Goal: Information Seeking & Learning: Check status

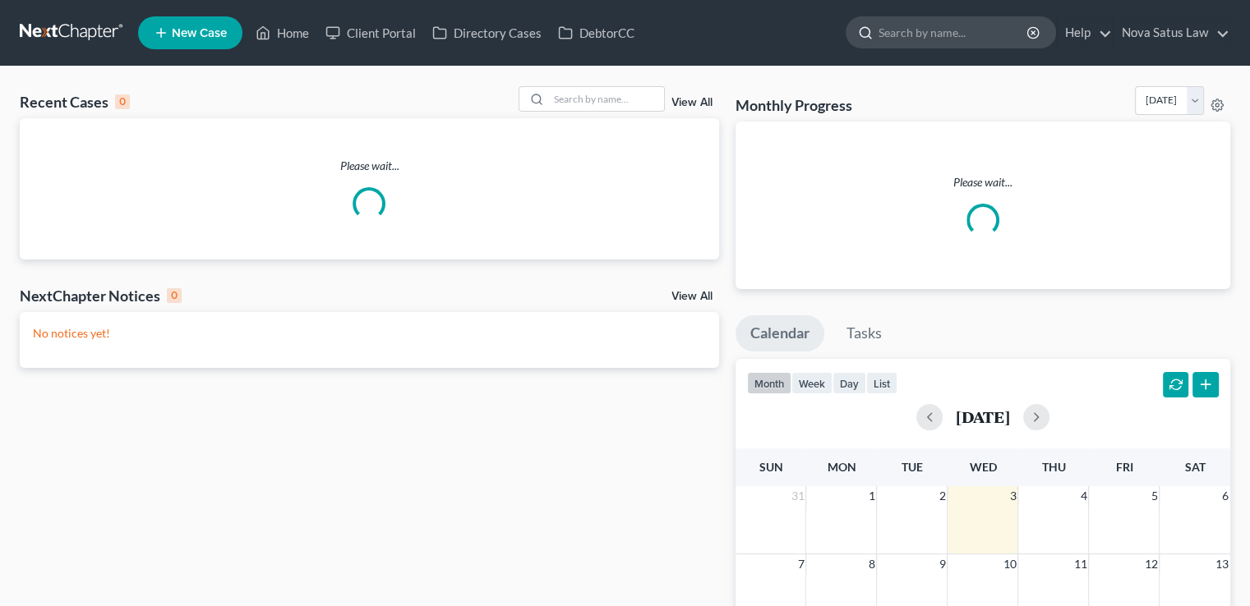
click at [926, 25] on input "search" at bounding box center [953, 32] width 150 height 30
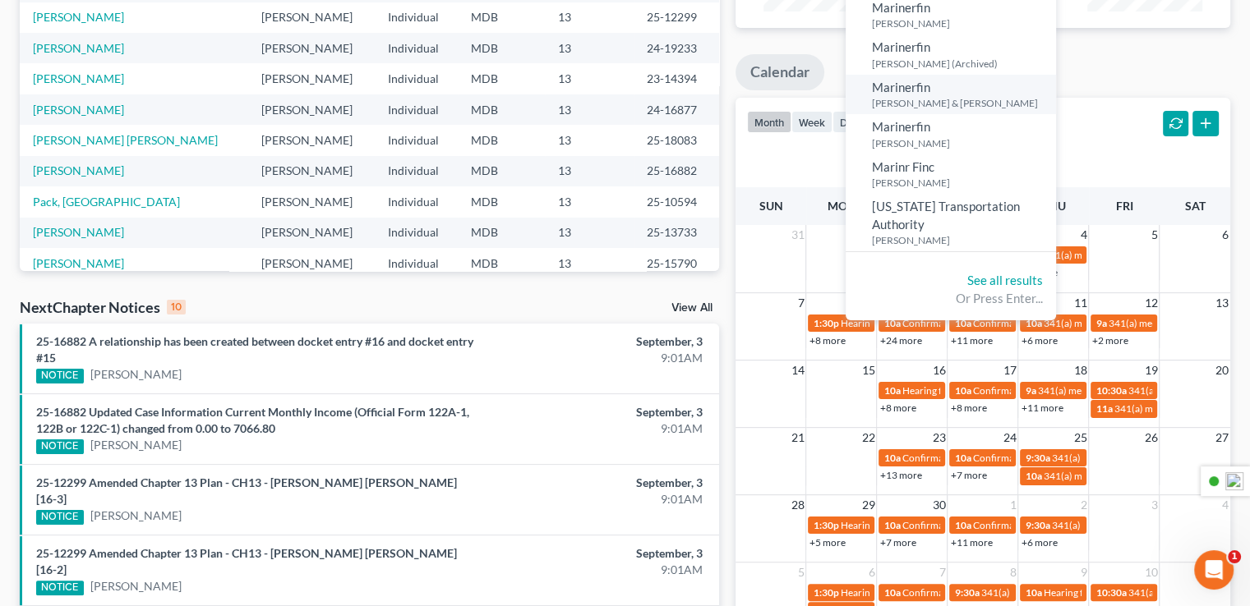
scroll to position [247, 0]
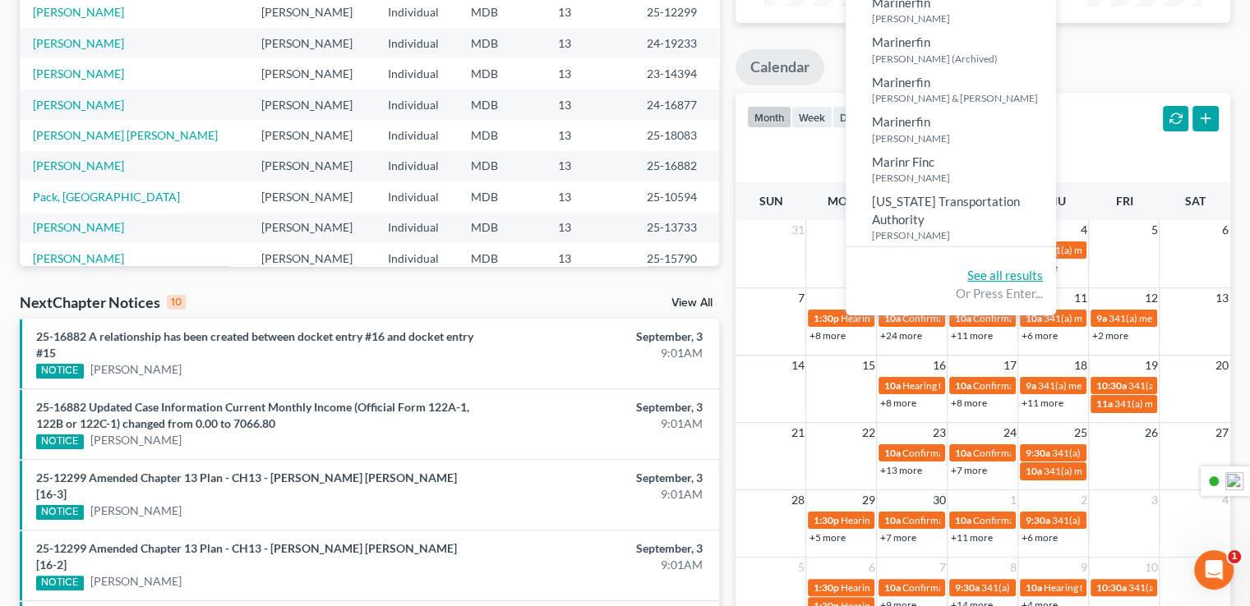
type input "[PERSON_NAME]"
click at [1009, 270] on link "See all results" at bounding box center [1005, 275] width 76 height 15
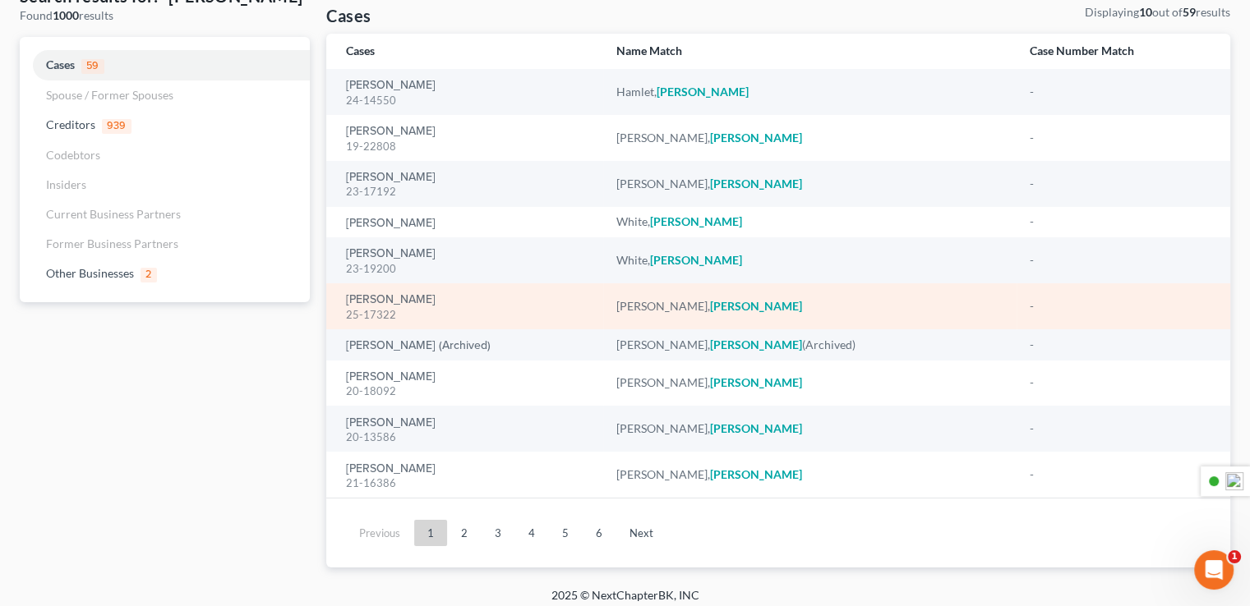
scroll to position [113, 0]
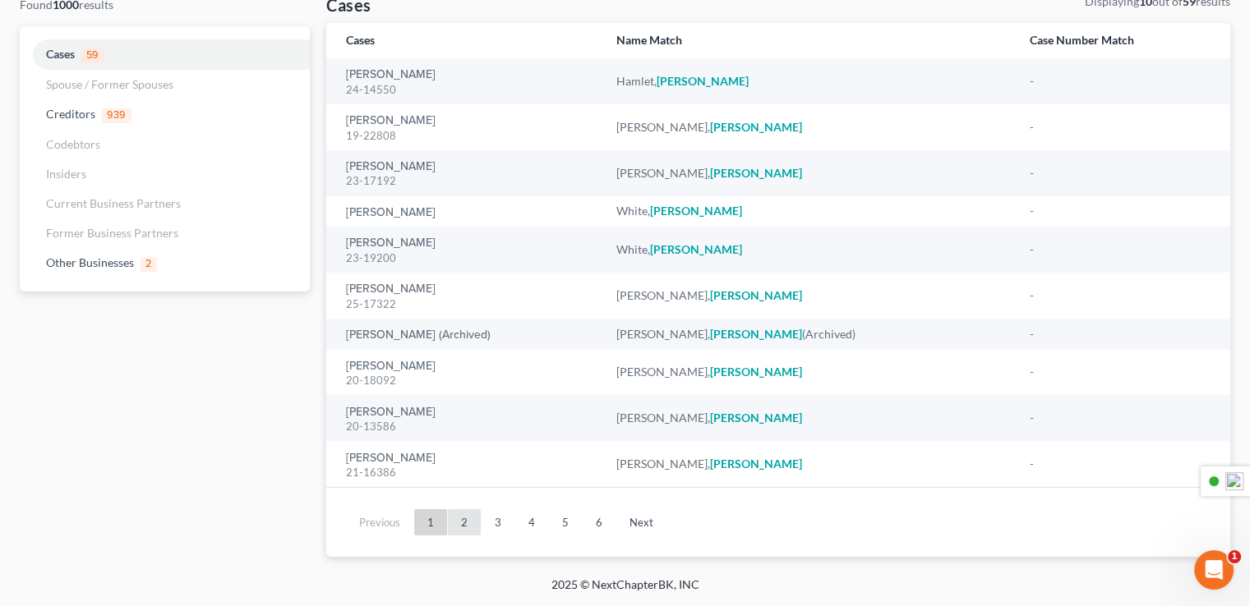
click at [466, 530] on link "2" at bounding box center [464, 522] width 33 height 26
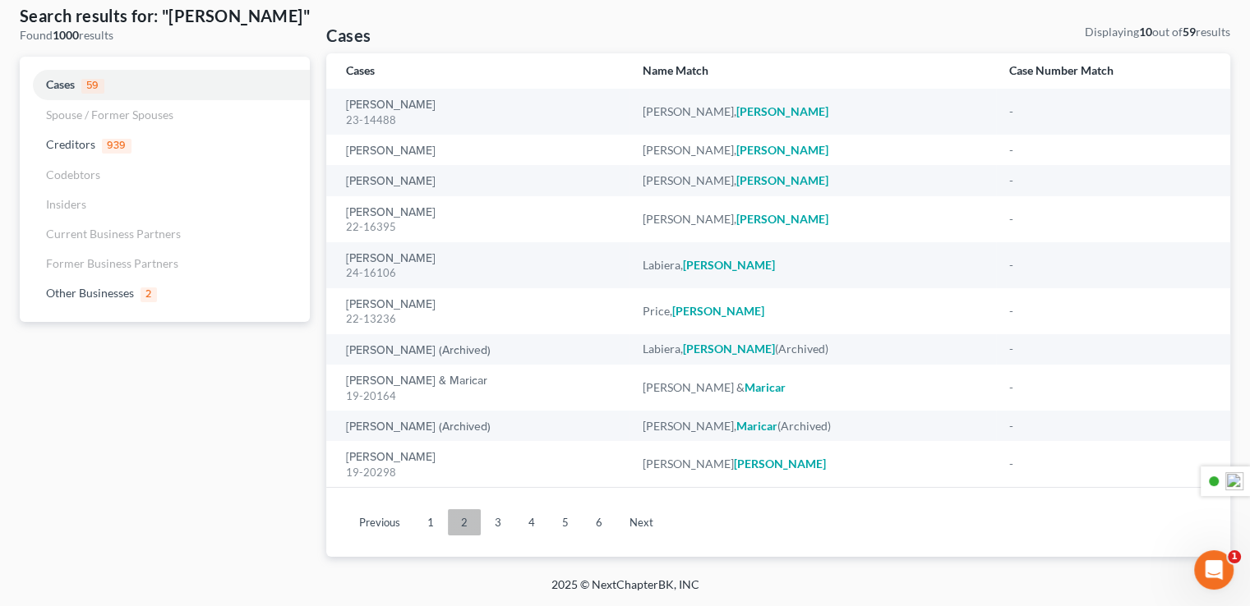
scroll to position [82, 0]
click at [491, 523] on link "3" at bounding box center [498, 522] width 33 height 26
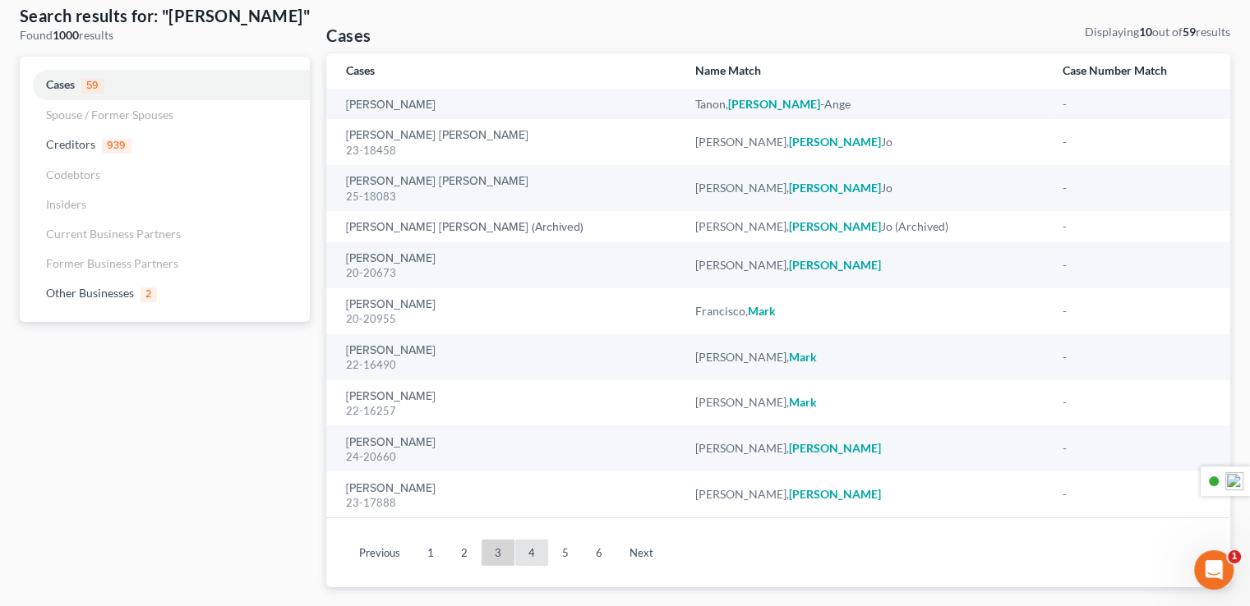
click at [533, 554] on link "4" at bounding box center [531, 553] width 33 height 26
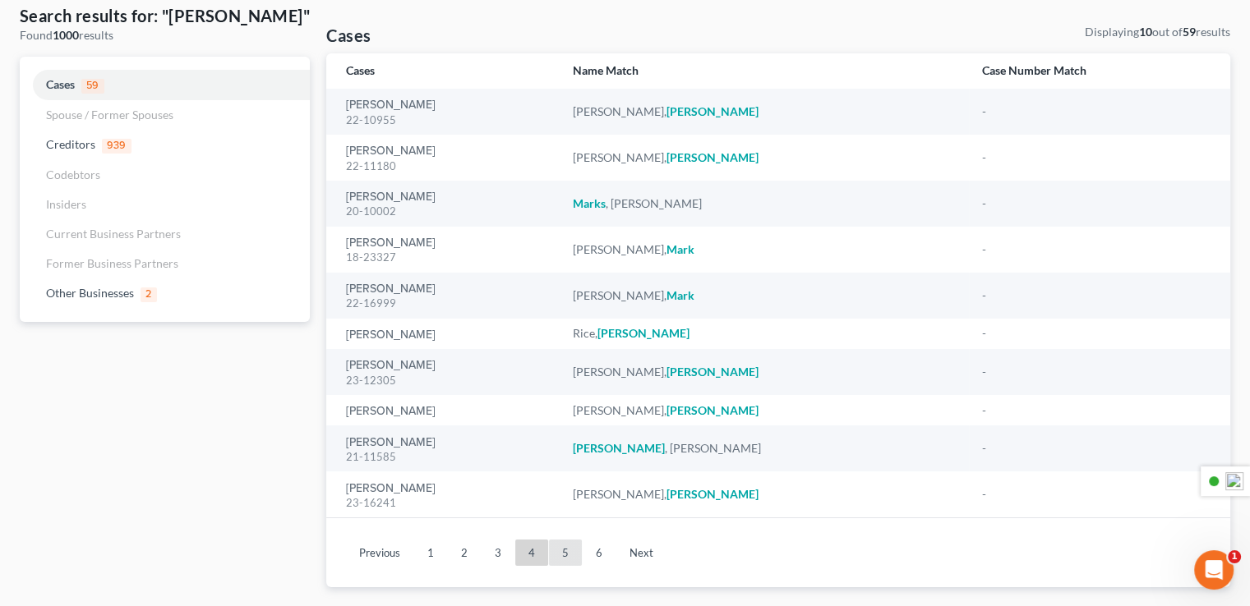
click at [559, 554] on link "5" at bounding box center [565, 553] width 33 height 26
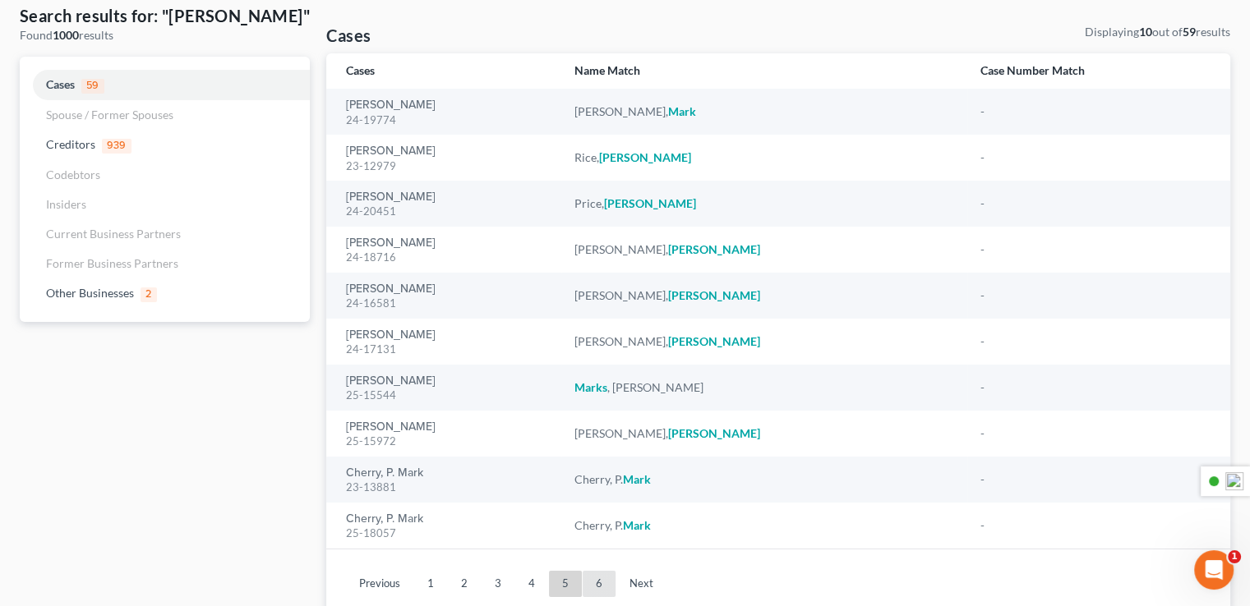
click at [595, 583] on link "6" at bounding box center [599, 584] width 33 height 26
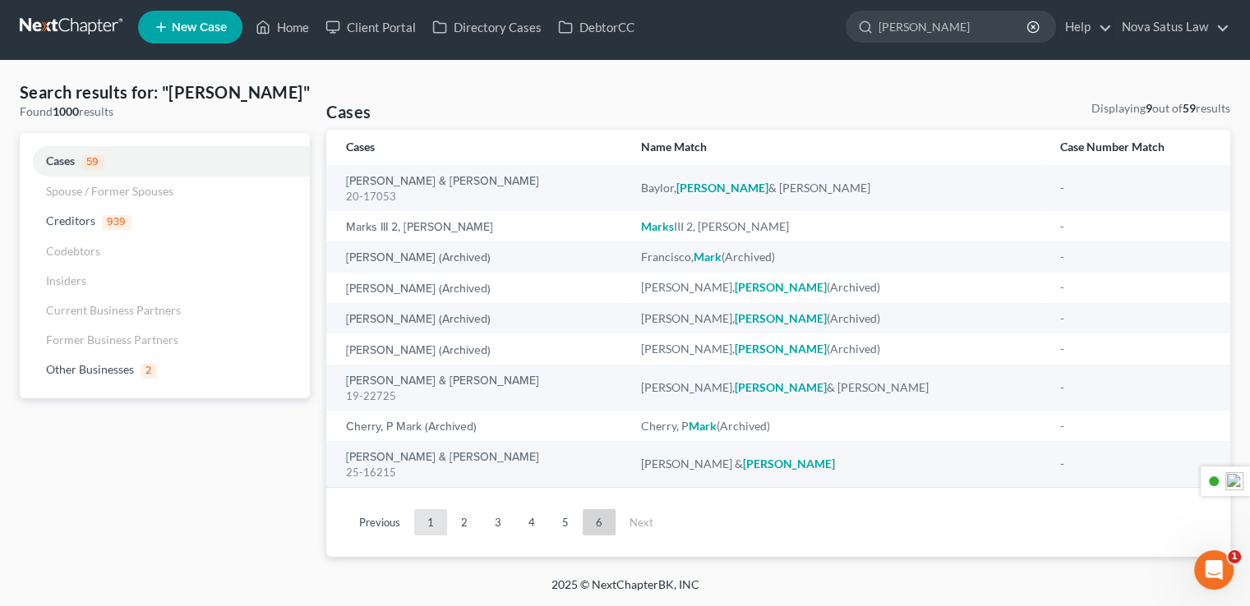
click at [431, 521] on link "1" at bounding box center [430, 522] width 33 height 26
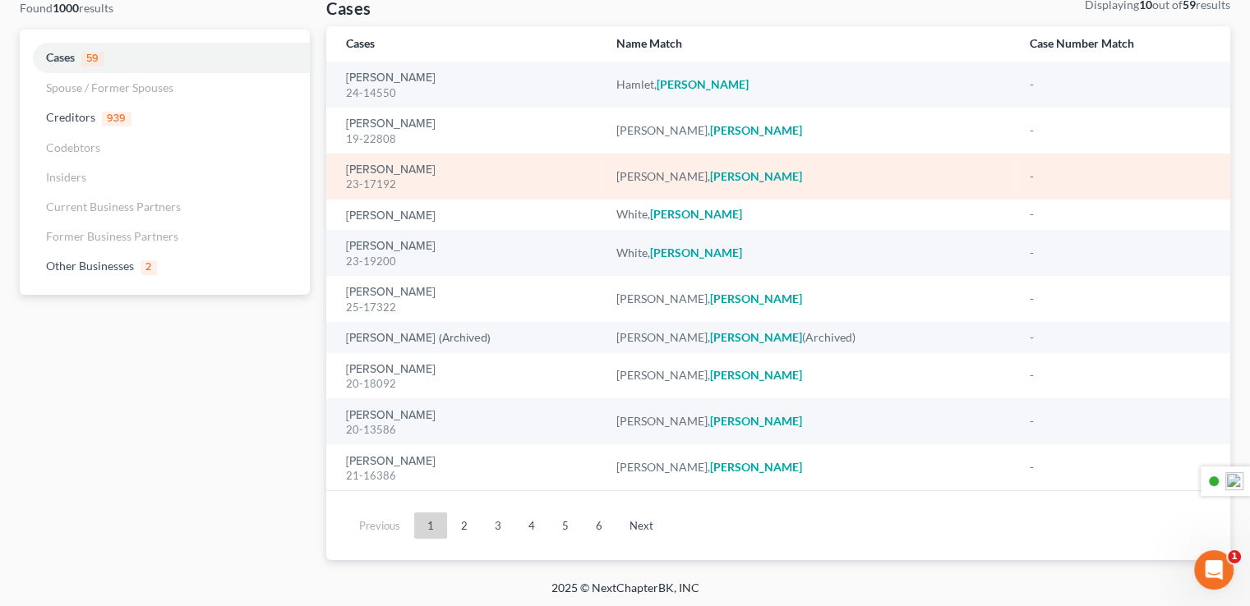
scroll to position [113, 0]
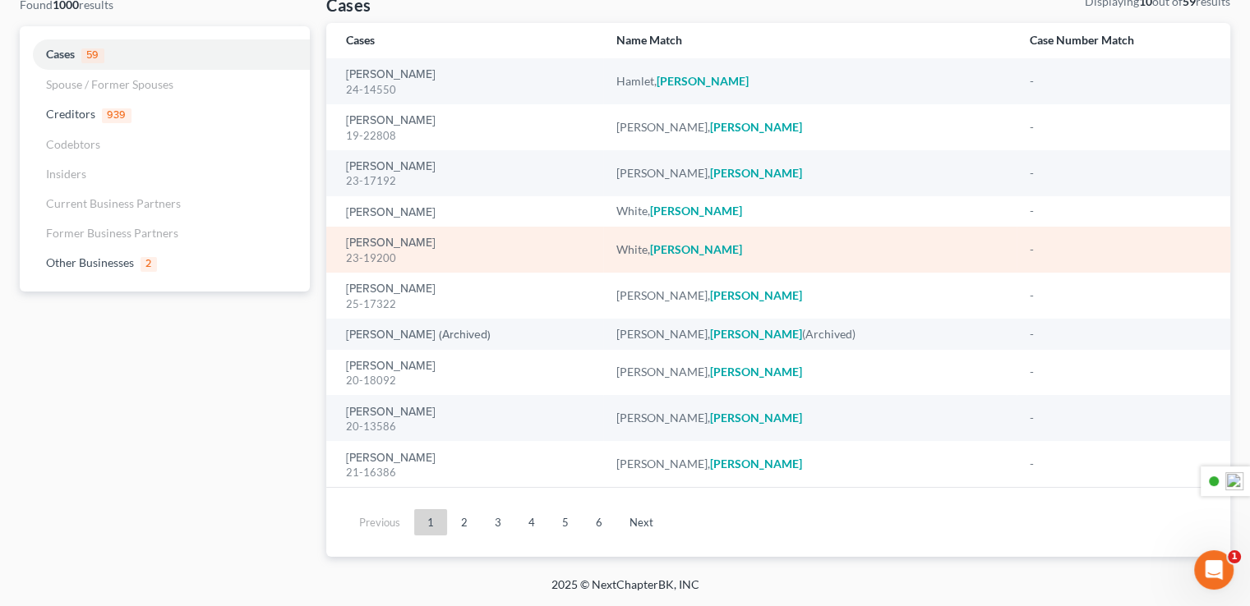
click at [480, 241] on div "[PERSON_NAME] 23-19200" at bounding box center [467, 250] width 243 height 32
click at [385, 240] on link "[PERSON_NAME]" at bounding box center [391, 243] width 90 height 12
click at [385, 241] on link "[PERSON_NAME]" at bounding box center [391, 243] width 90 height 12
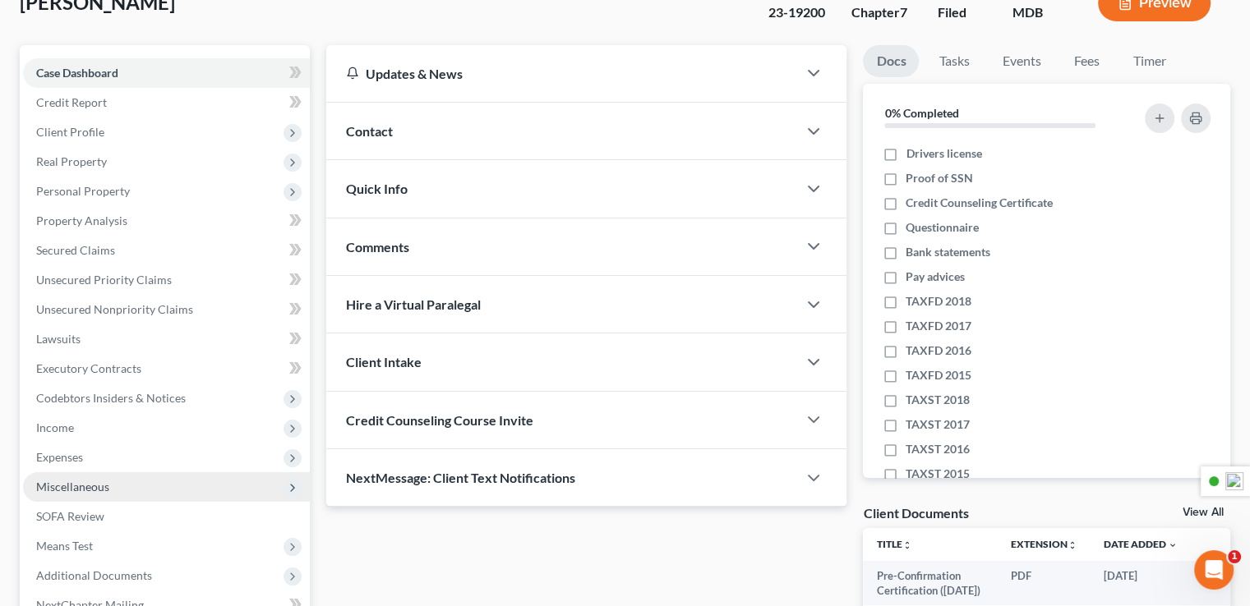
scroll to position [296, 0]
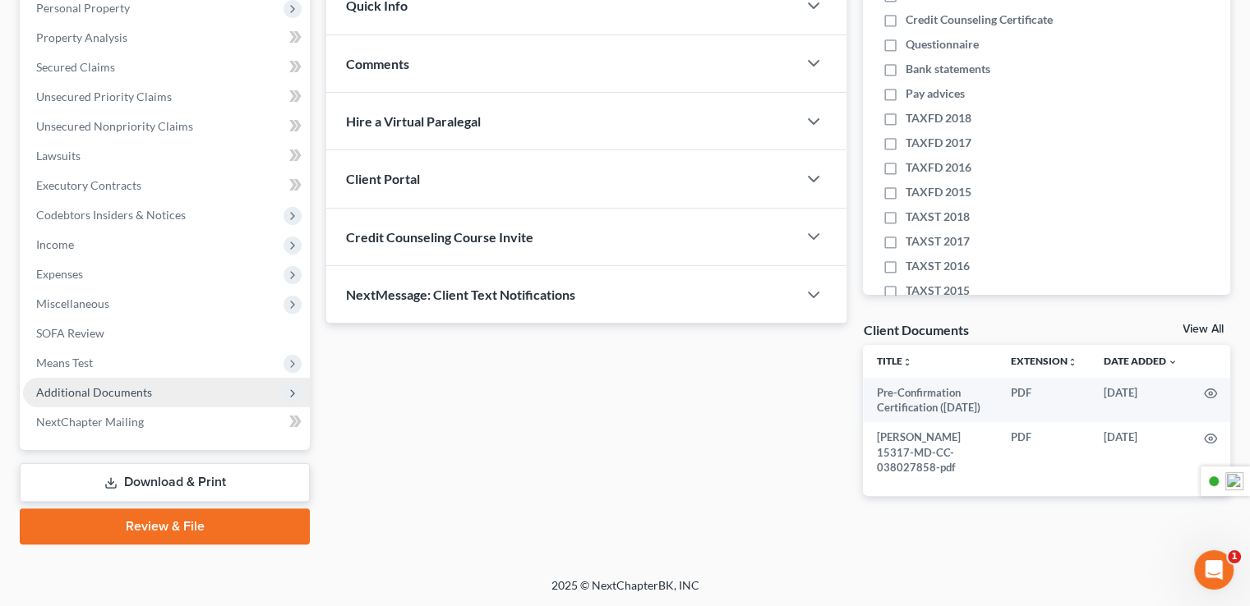
click at [122, 402] on span "Additional Documents" at bounding box center [166, 393] width 287 height 30
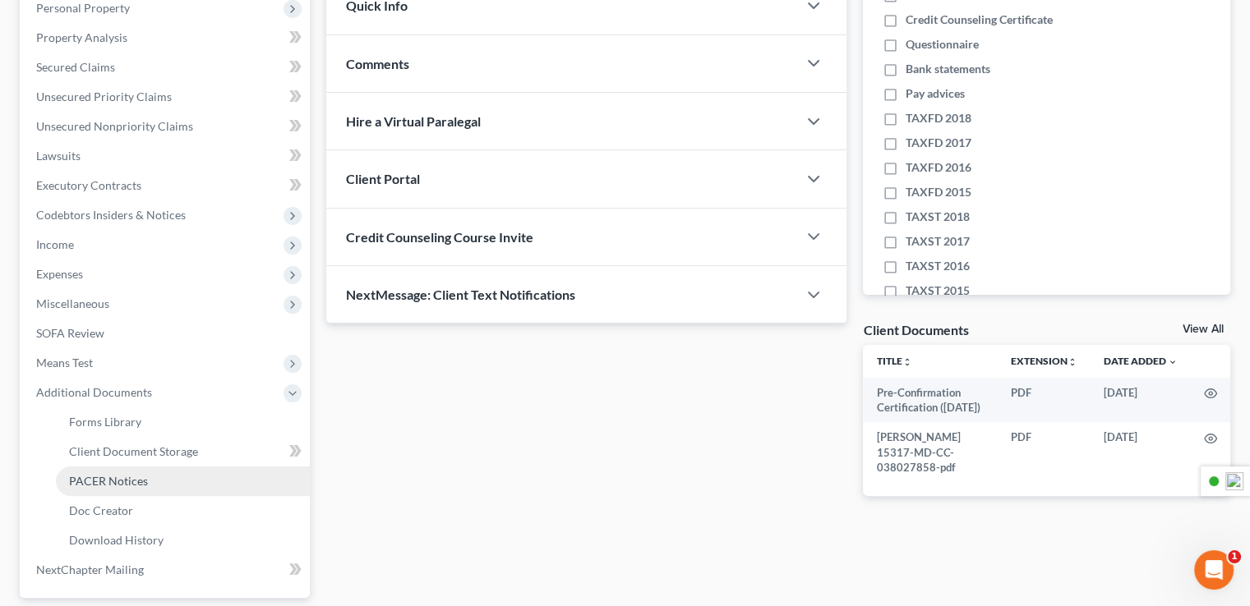
click at [122, 470] on link "PACER Notices" at bounding box center [183, 482] width 254 height 30
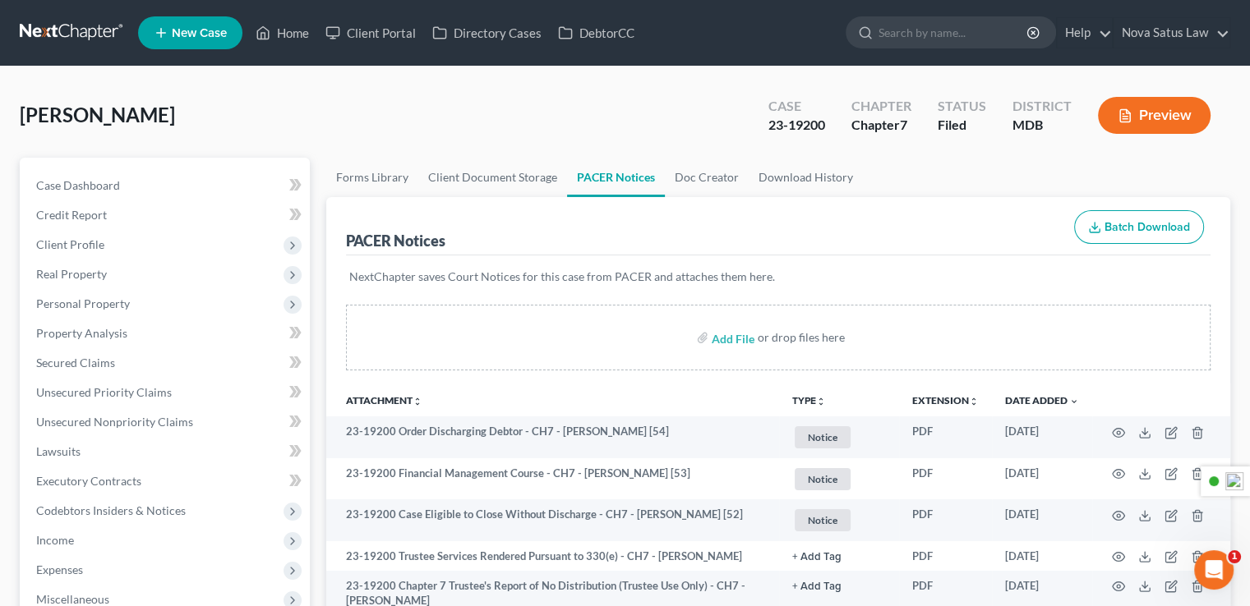
scroll to position [164, 0]
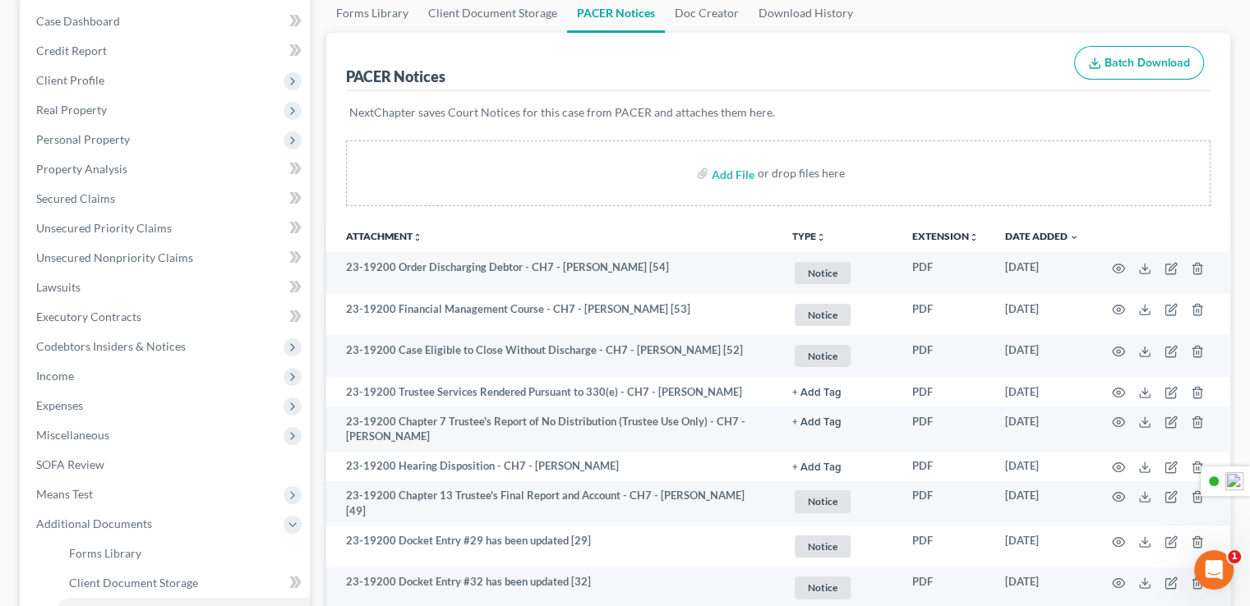
click at [816, 233] on icon "unfold_more" at bounding box center [821, 238] width 10 height 10
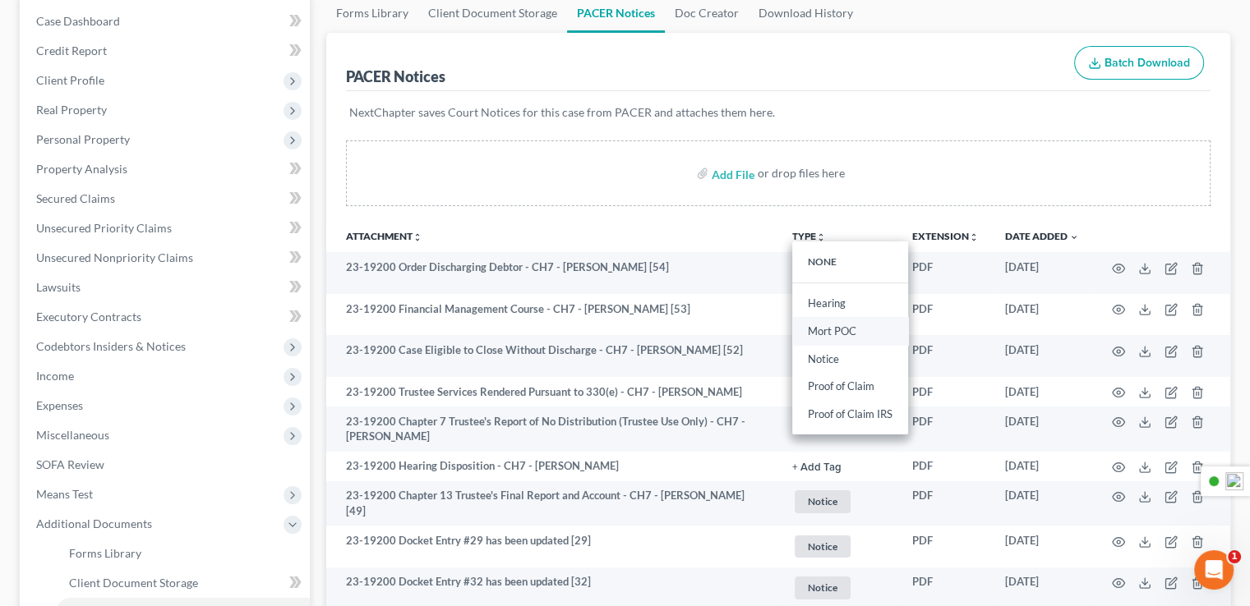
click at [828, 329] on link "Mort POC" at bounding box center [850, 332] width 116 height 28
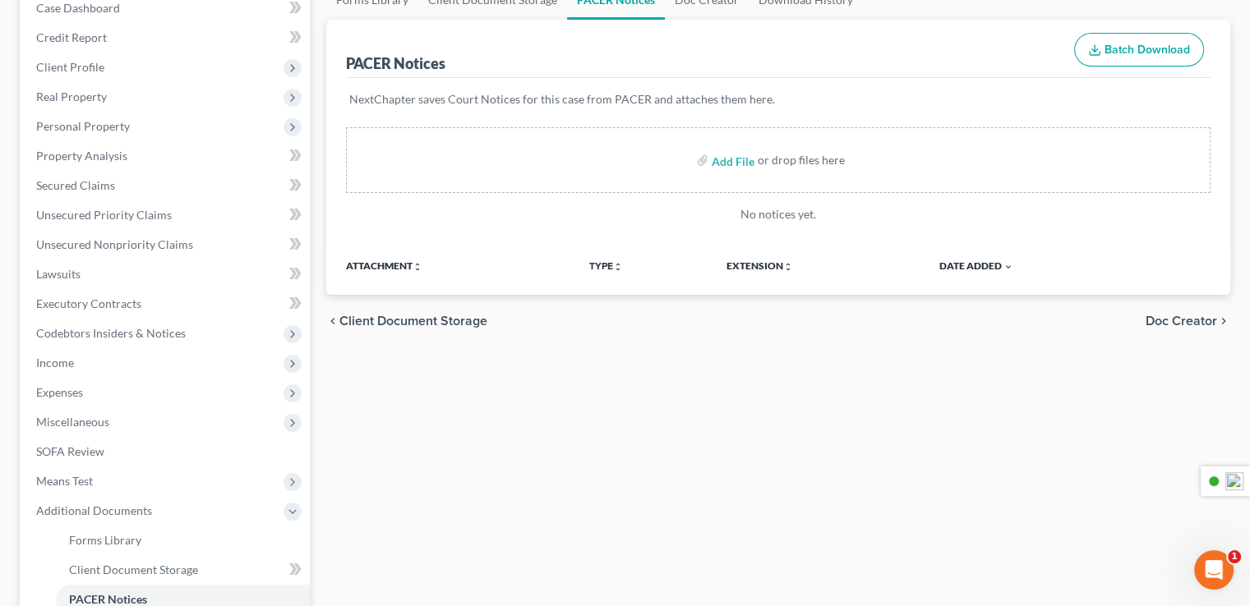
scroll to position [0, 0]
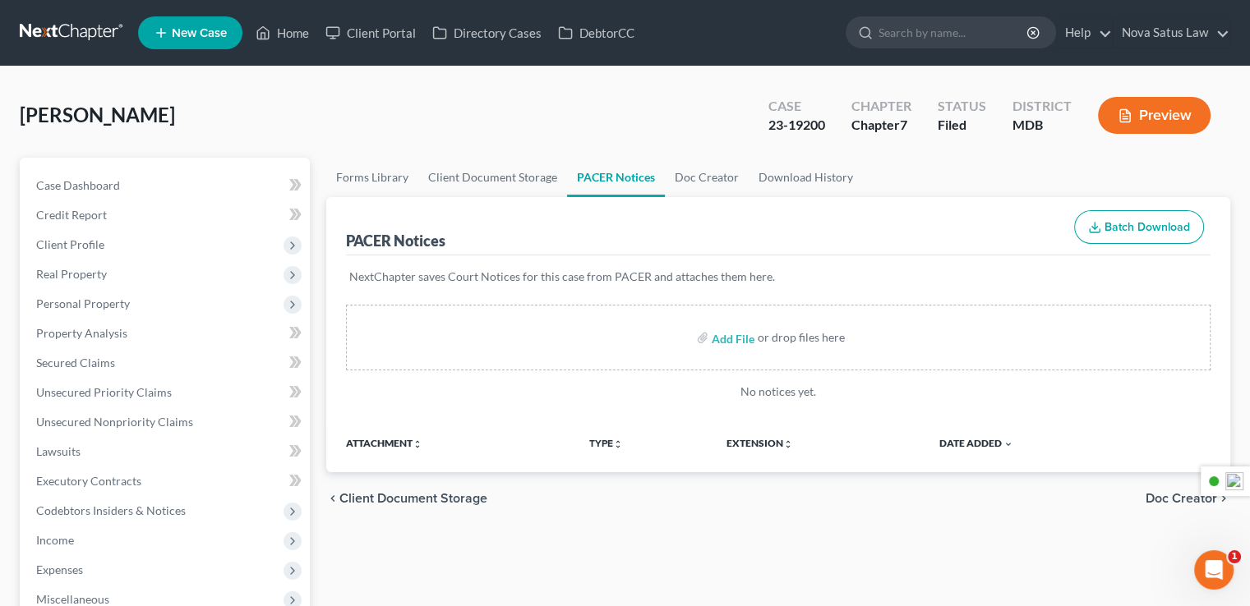
click at [611, 184] on link "PACER Notices" at bounding box center [616, 177] width 98 height 39
click at [616, 441] on icon "unfold_more" at bounding box center [618, 445] width 10 height 10
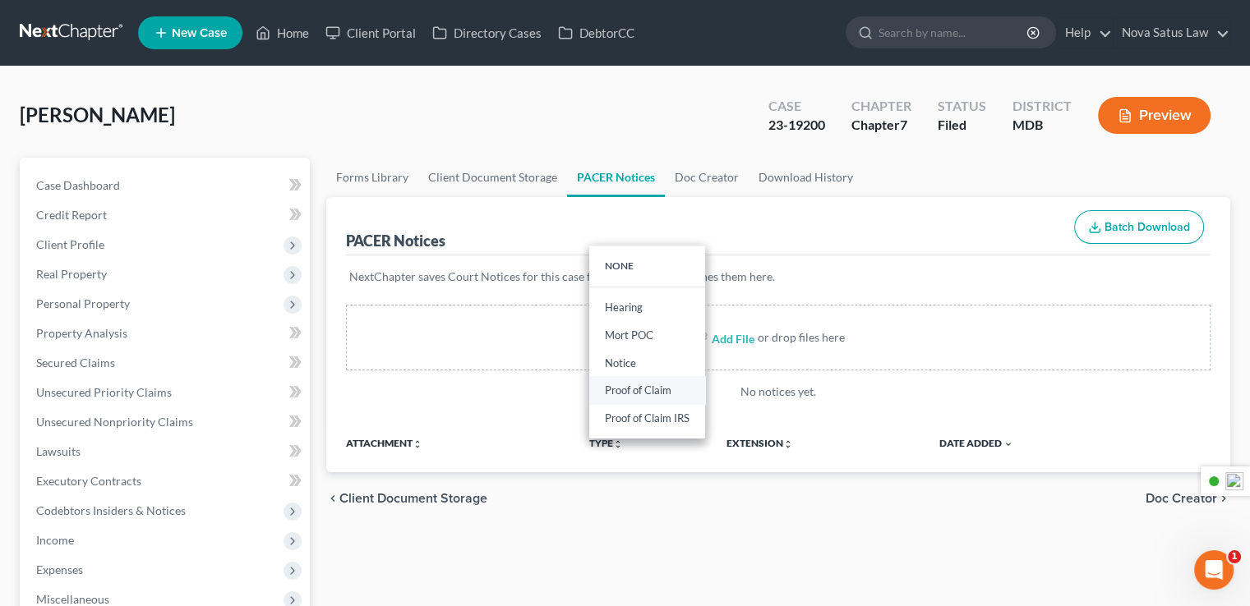
click at [624, 389] on link "Proof of Claim" at bounding box center [647, 391] width 116 height 28
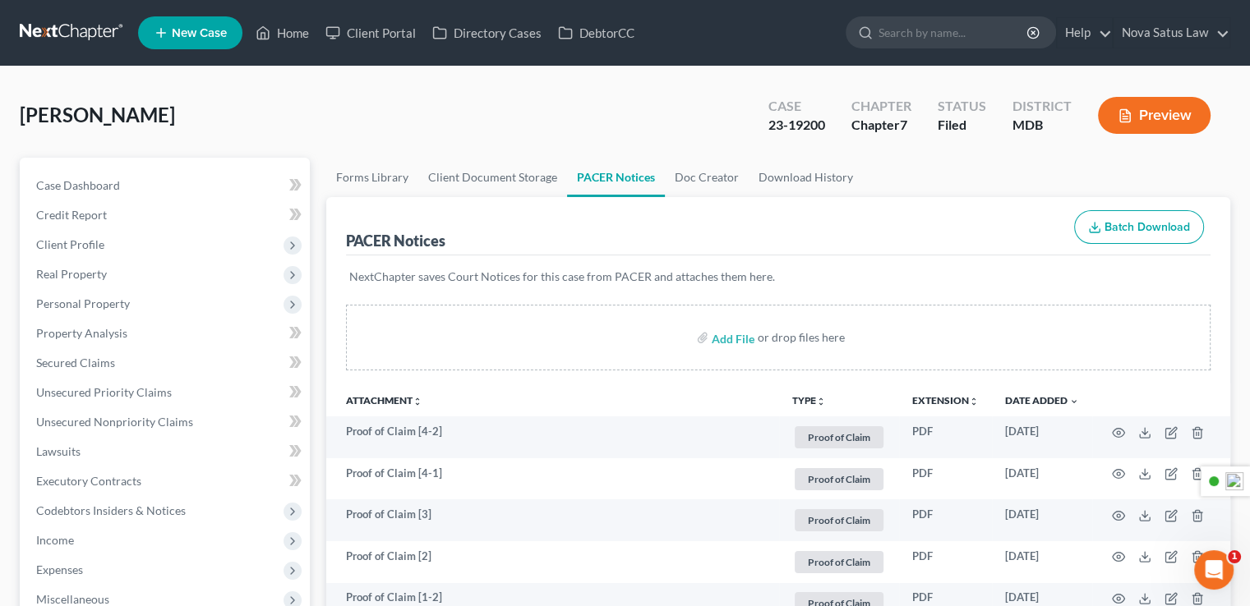
scroll to position [164, 0]
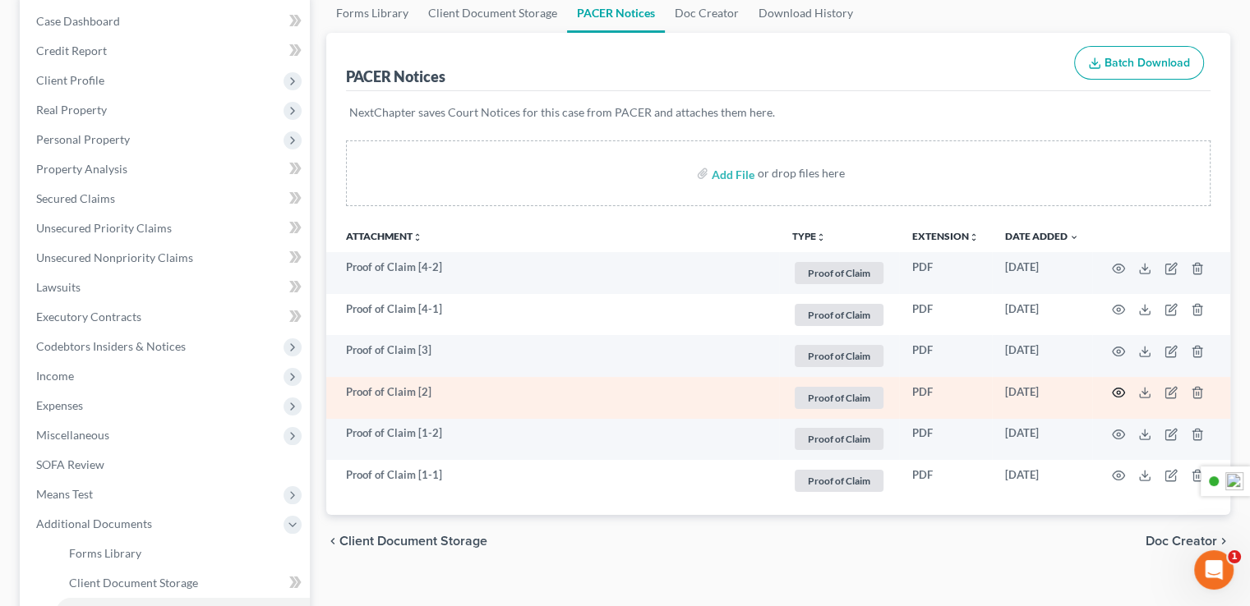
click at [1117, 395] on icon "button" at bounding box center [1118, 392] width 13 height 13
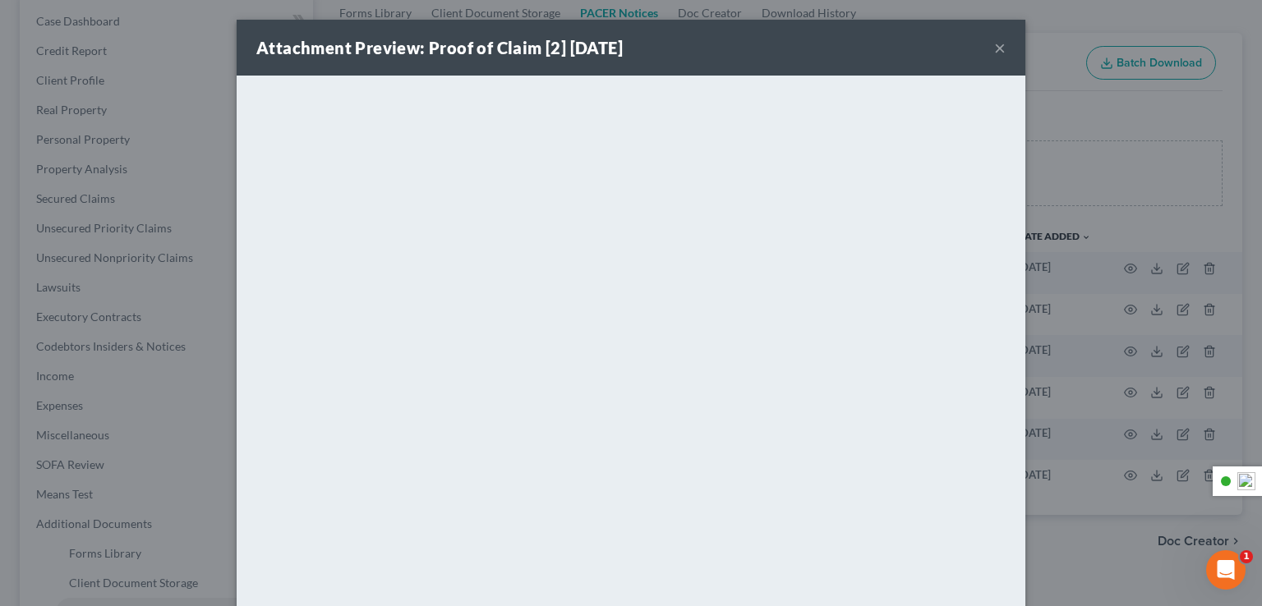
click at [994, 39] on button "×" at bounding box center [1000, 48] width 12 height 20
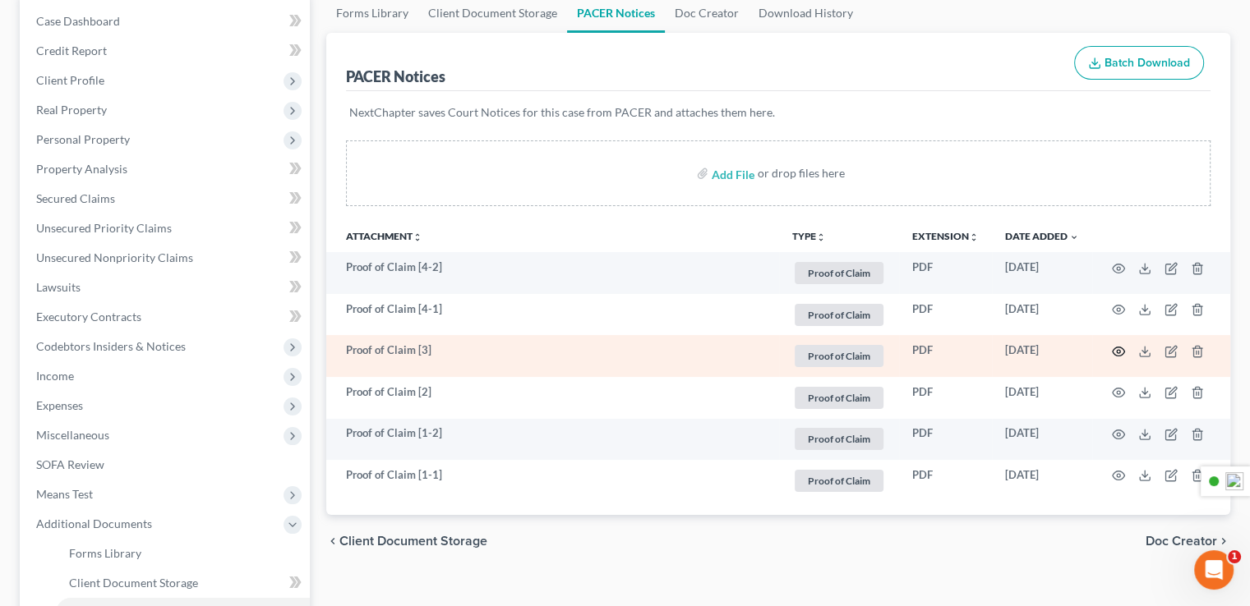
click at [1114, 351] on icon "button" at bounding box center [1118, 351] width 13 height 13
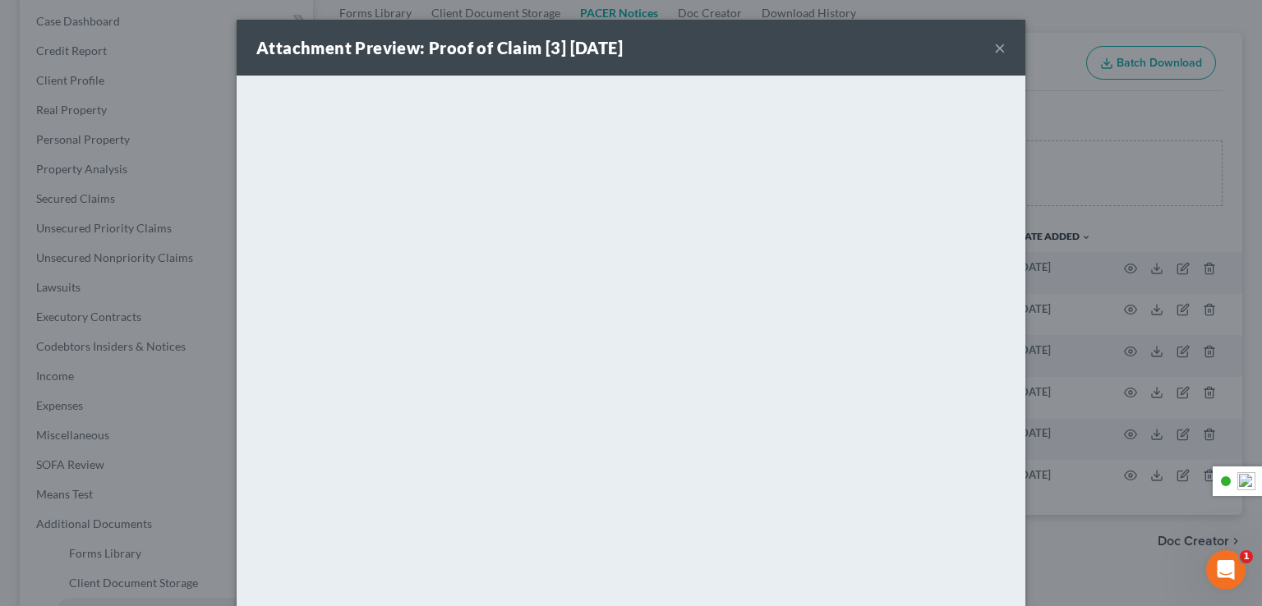
click at [994, 49] on button "×" at bounding box center [1000, 48] width 12 height 20
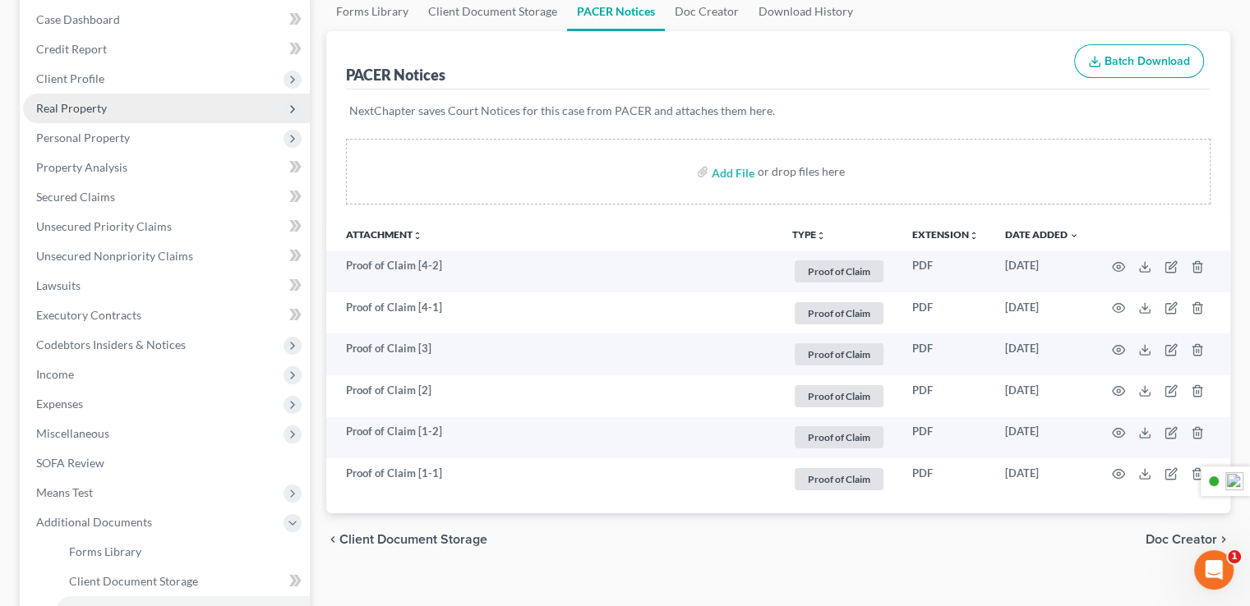
scroll to position [0, 0]
